Goal: Find specific page/section: Find specific page/section

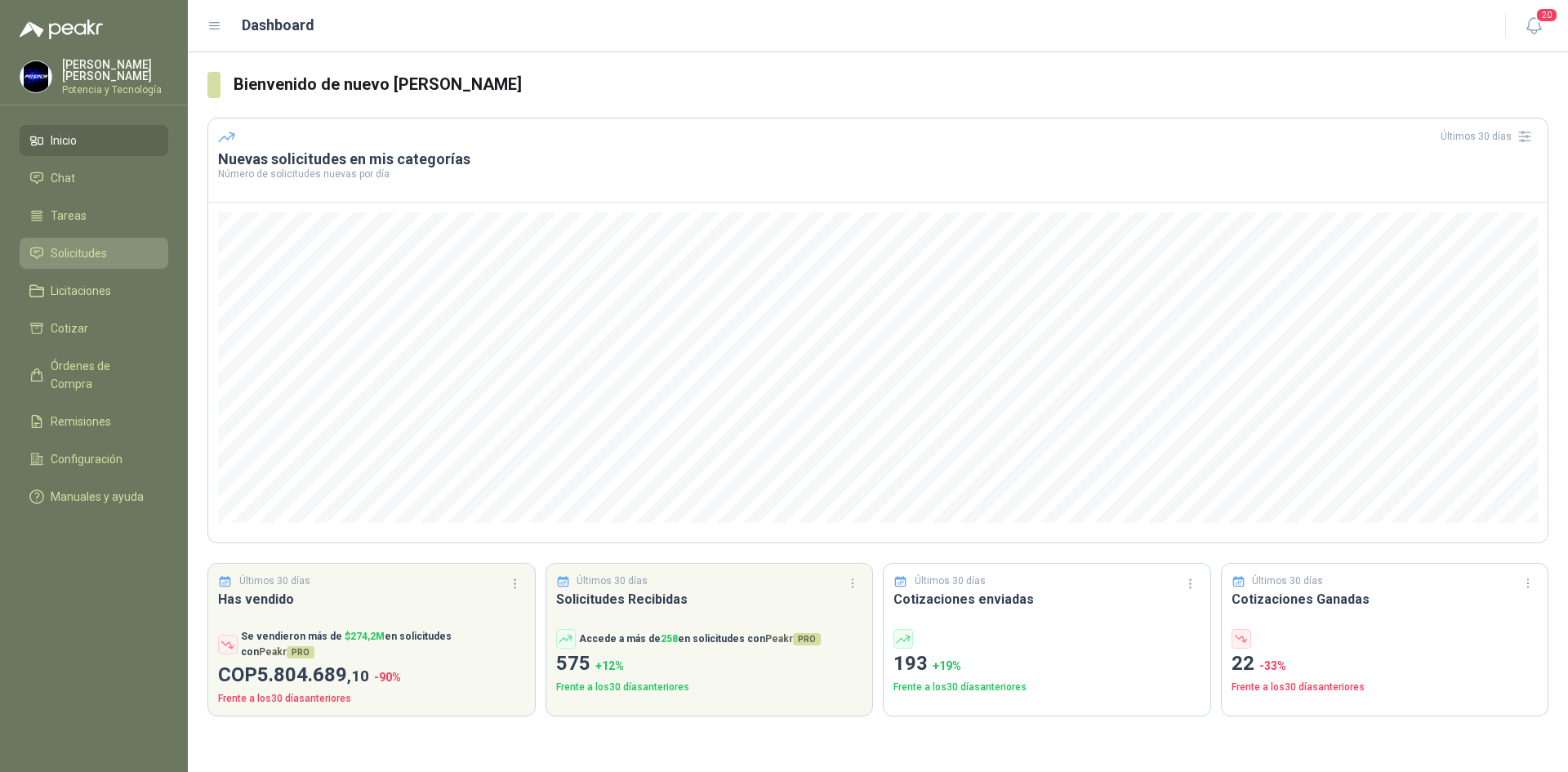
click at [89, 257] on span "Solicitudes" at bounding box center [79, 253] width 56 height 18
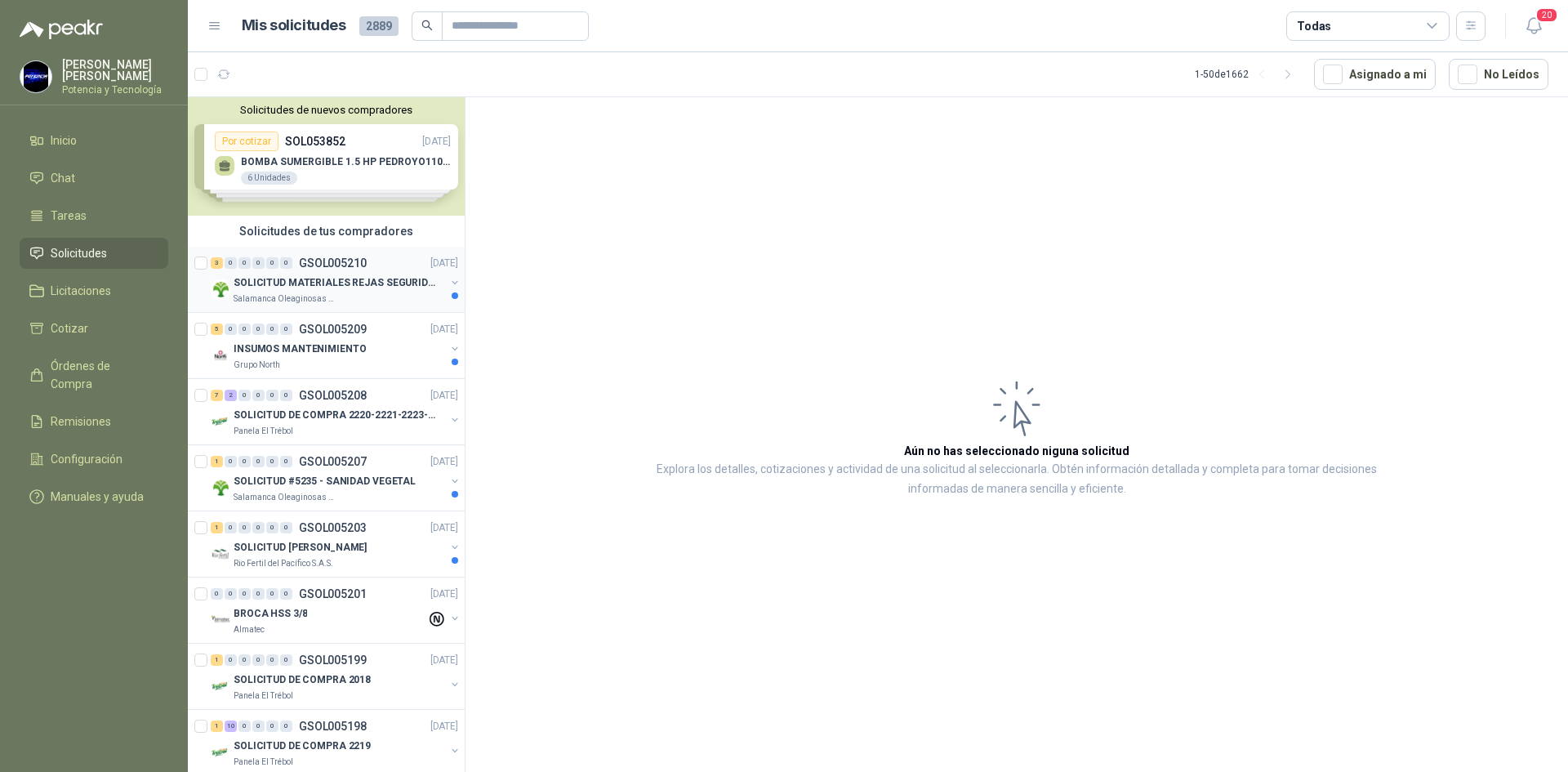
click at [343, 292] on div "Salamanca Oleaginosas SAS" at bounding box center [339, 299] width 211 height 13
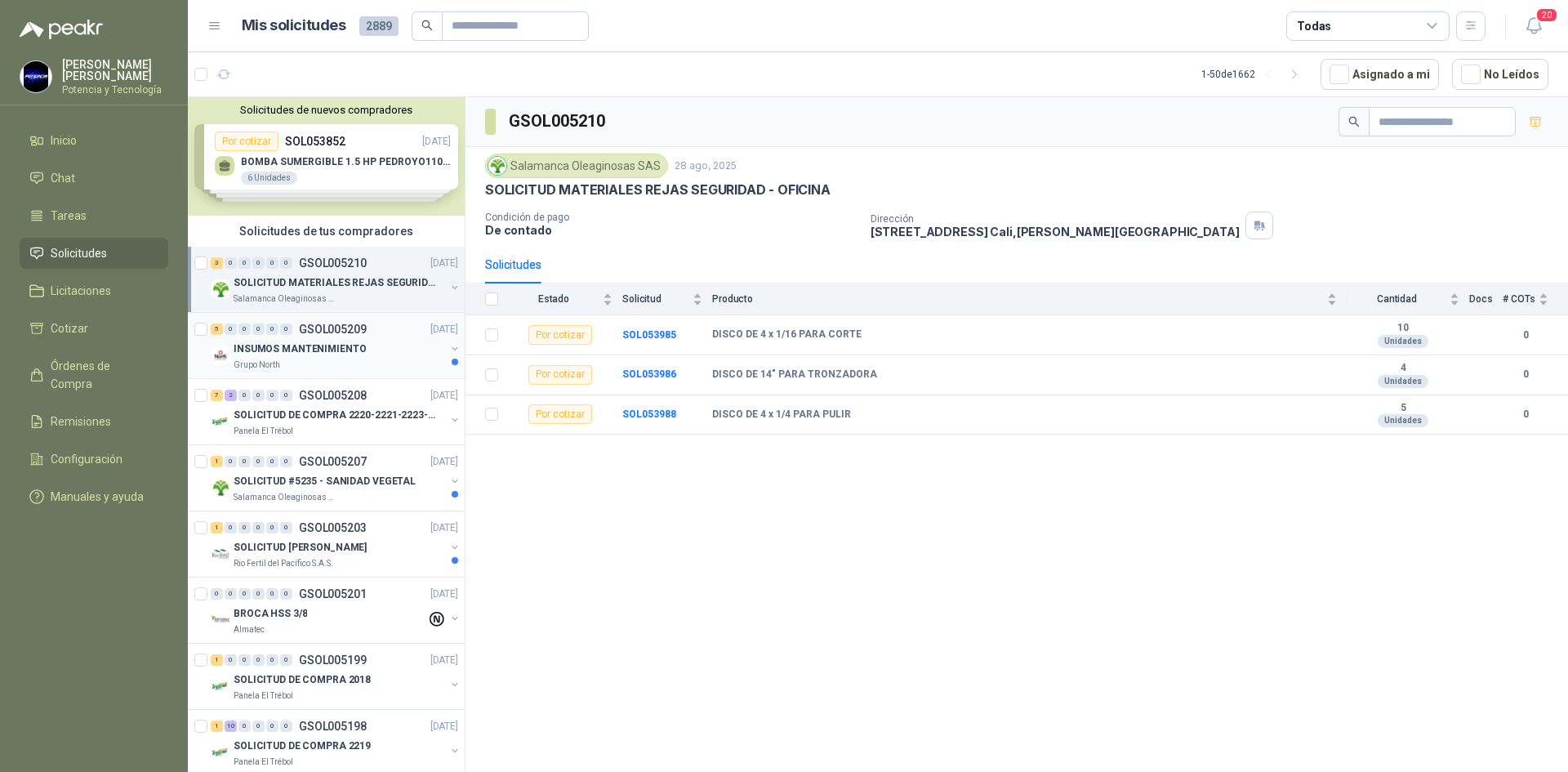
click at [339, 345] on p "INSUMOS MANTENIMIENTO" at bounding box center [299, 349] width 132 height 15
